Goal: Find specific page/section: Find specific page/section

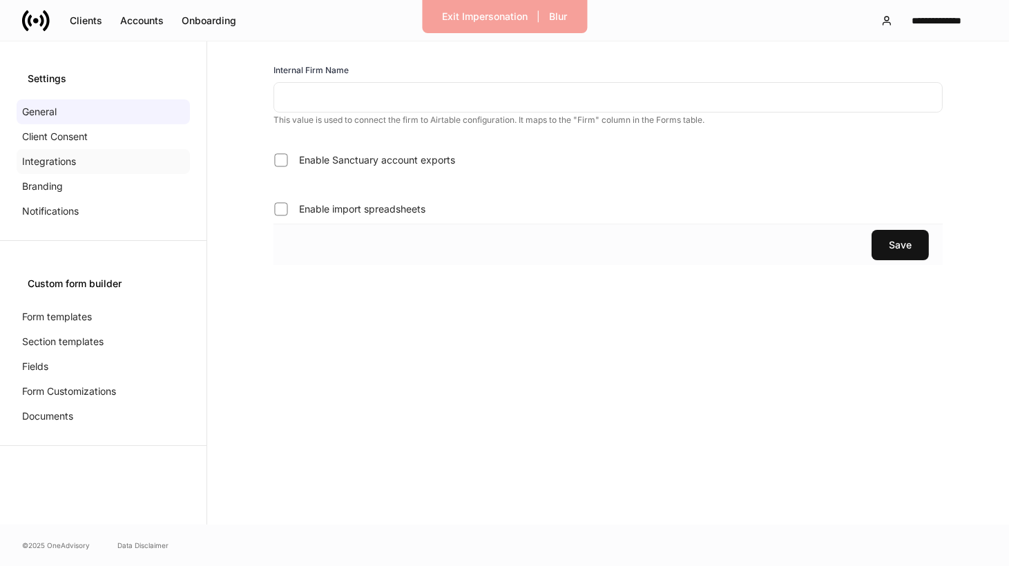
click at [99, 164] on div "Integrations" at bounding box center [103, 161] width 173 height 25
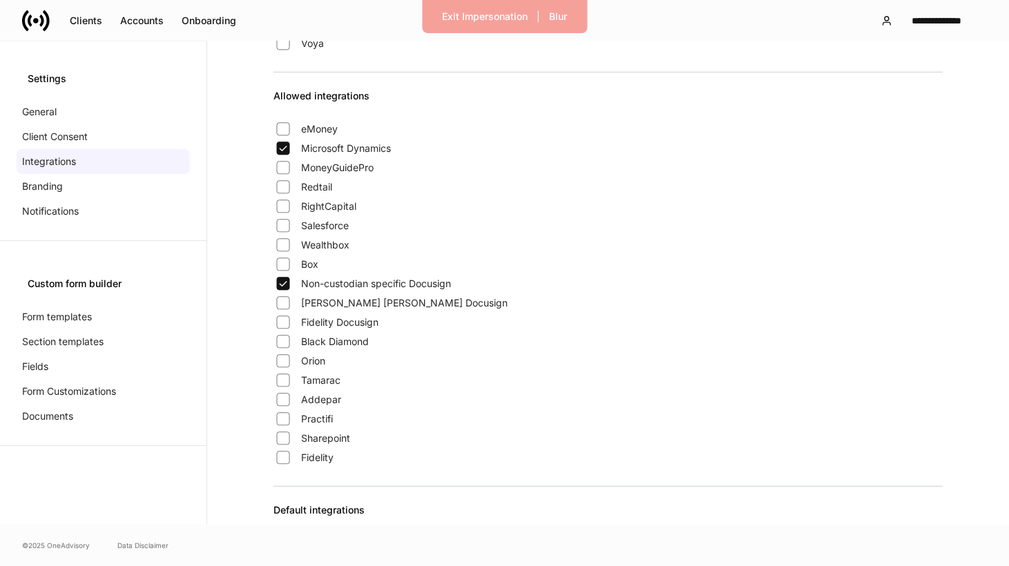
scroll to position [1017, 0]
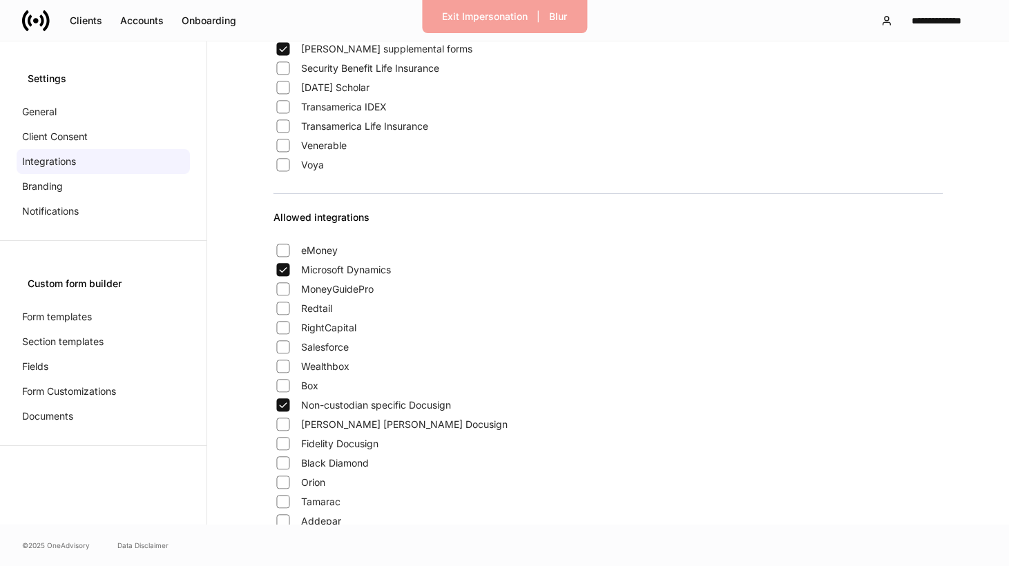
scroll to position [1020, 0]
